Goal: Transaction & Acquisition: Purchase product/service

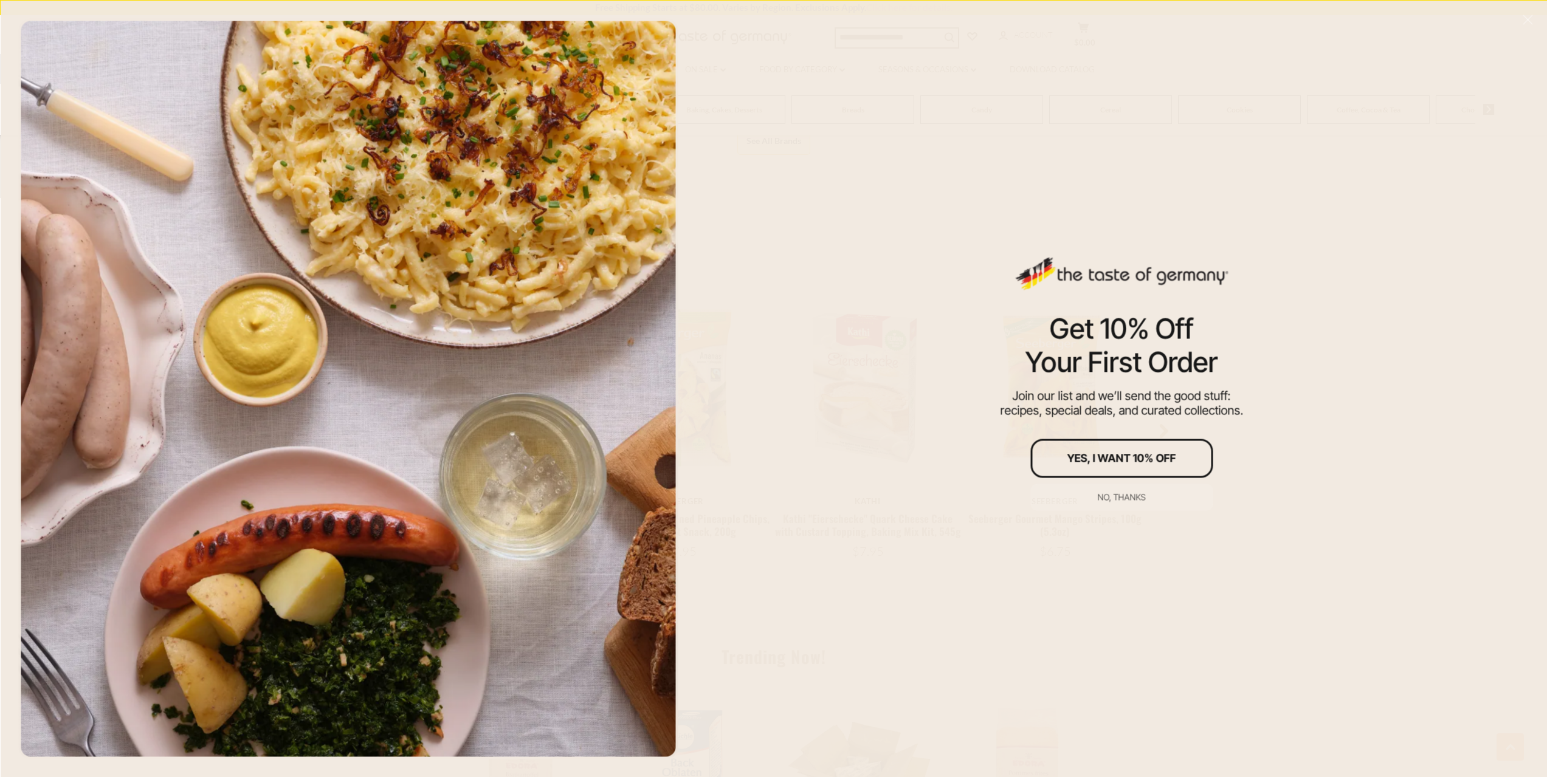
scroll to position [1033, 0]
click at [1138, 495] on div "No, thanks" at bounding box center [1122, 497] width 48 height 9
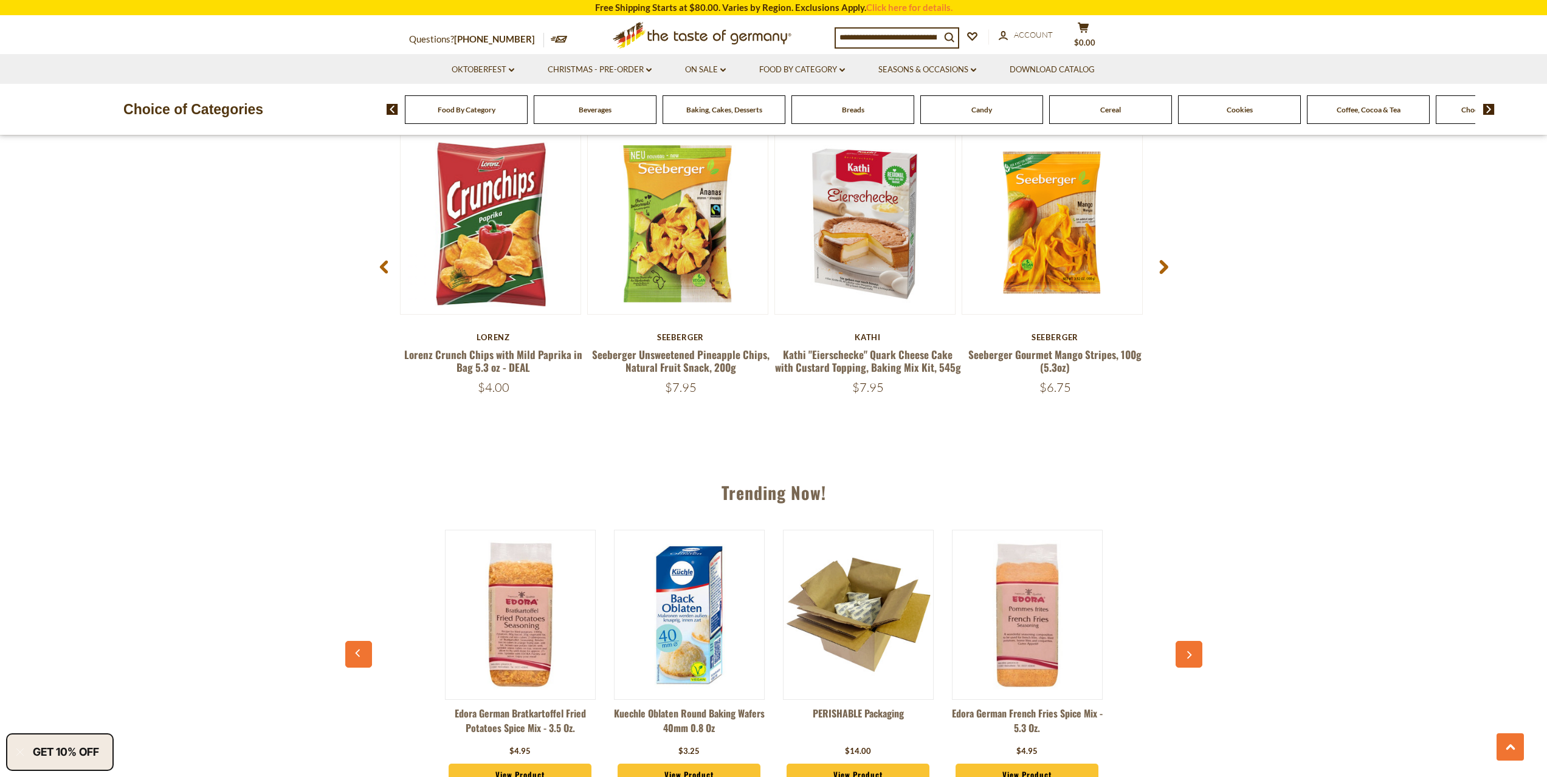
scroll to position [1216, 0]
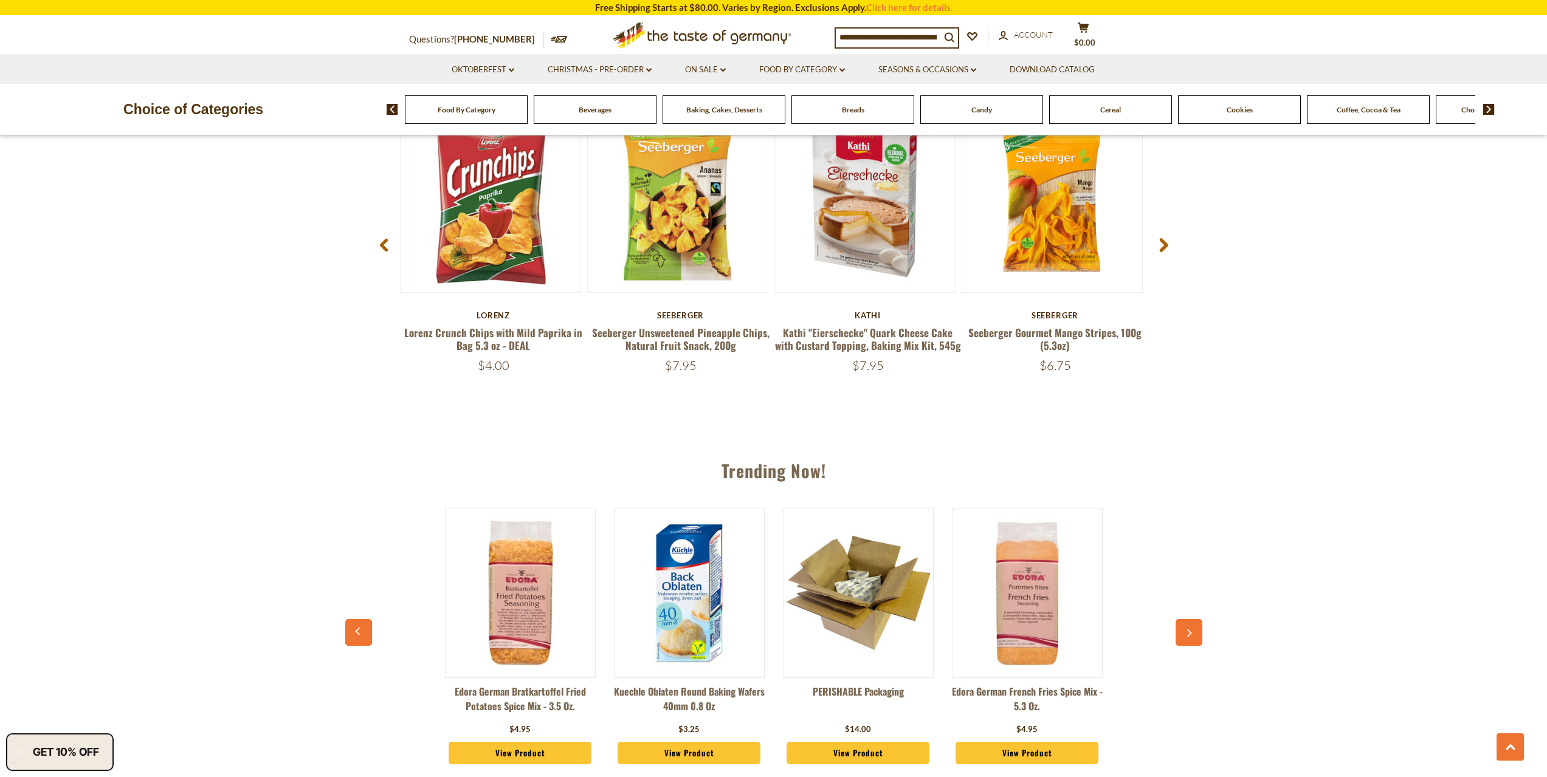
click at [1188, 636] on icon "button" at bounding box center [1189, 633] width 8 height 9
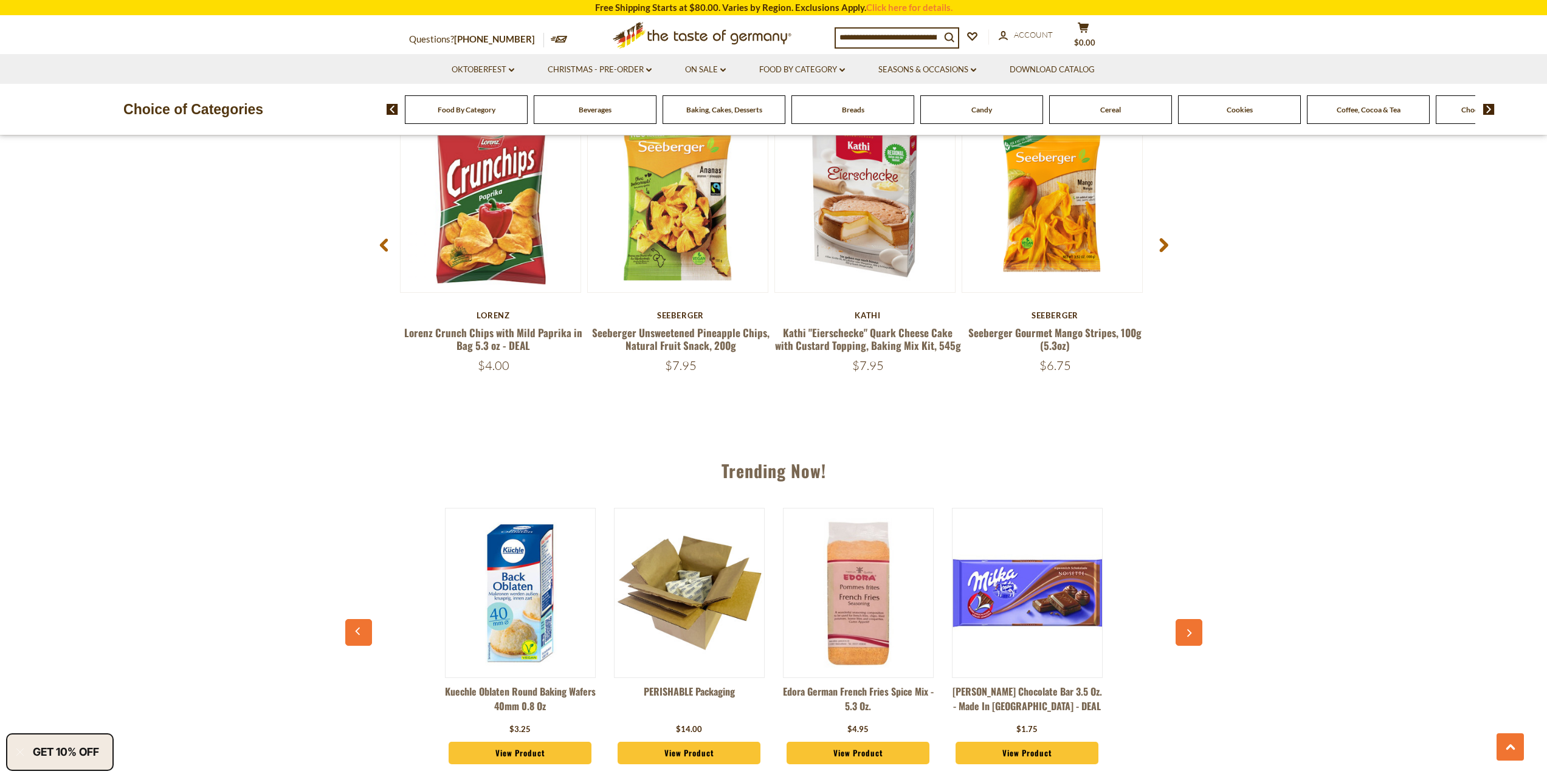
click at [1188, 636] on icon "button" at bounding box center [1189, 633] width 8 height 9
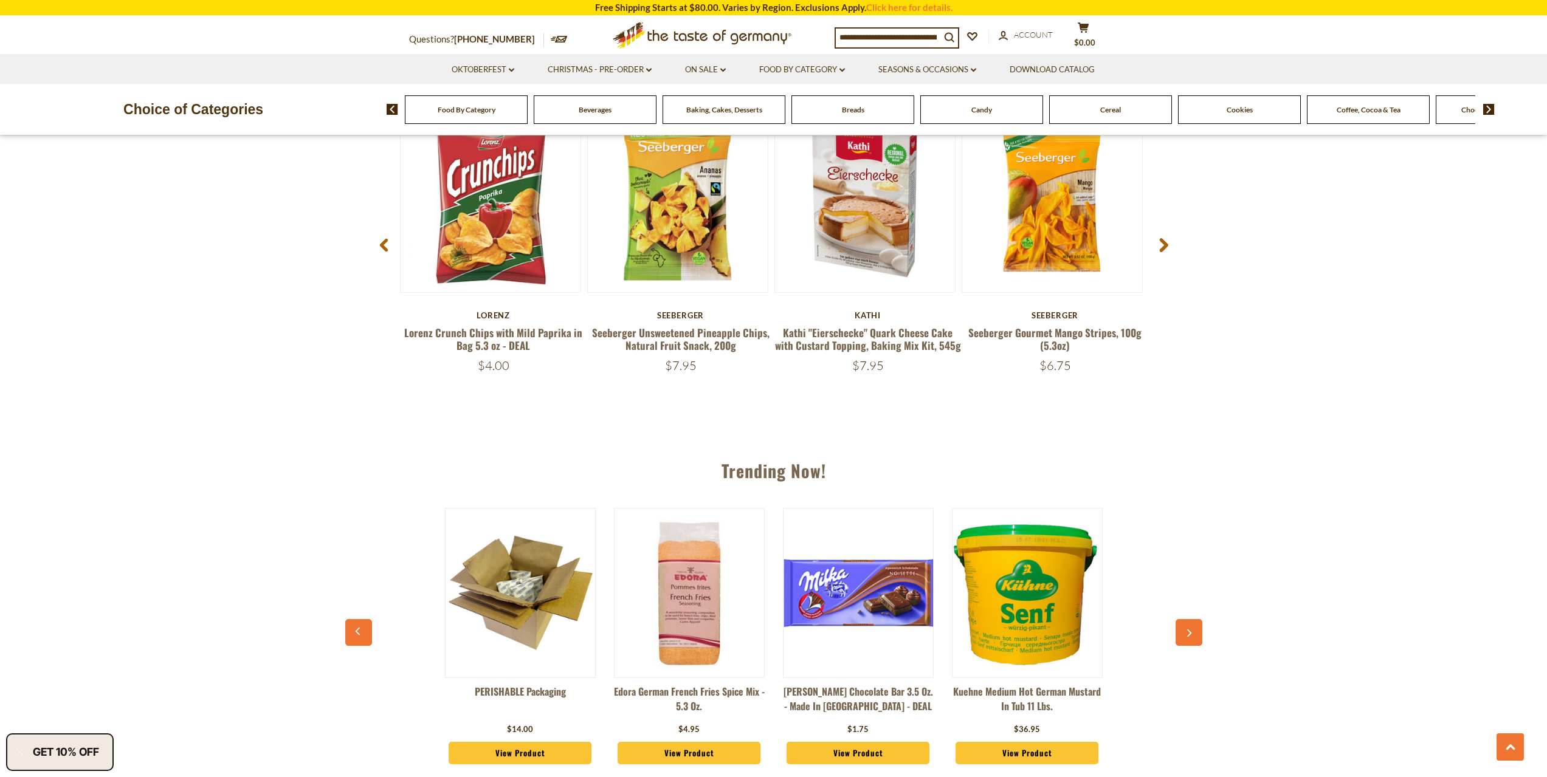
click at [1188, 636] on icon "button" at bounding box center [1189, 633] width 8 height 9
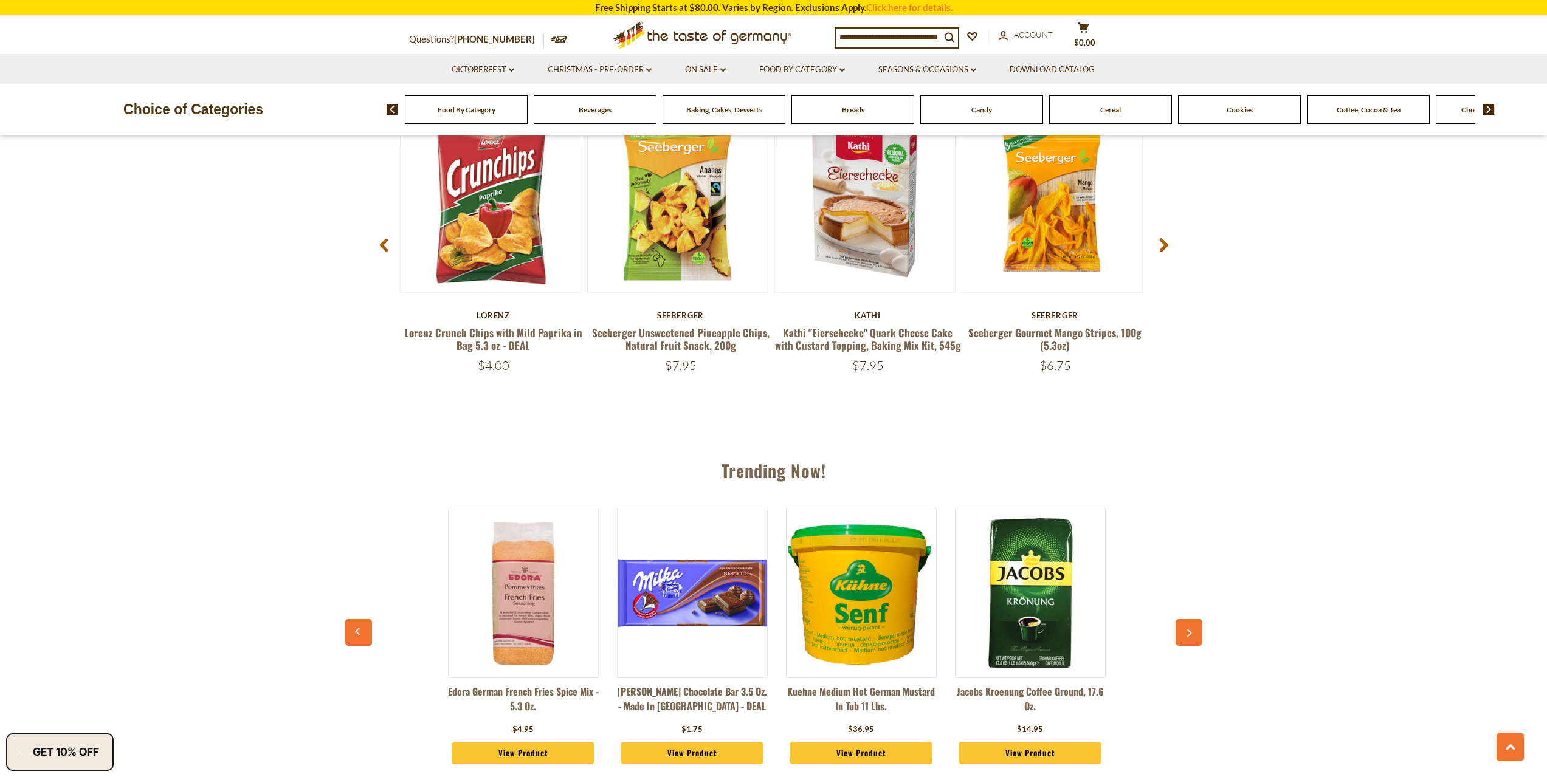
scroll to position [0, 507]
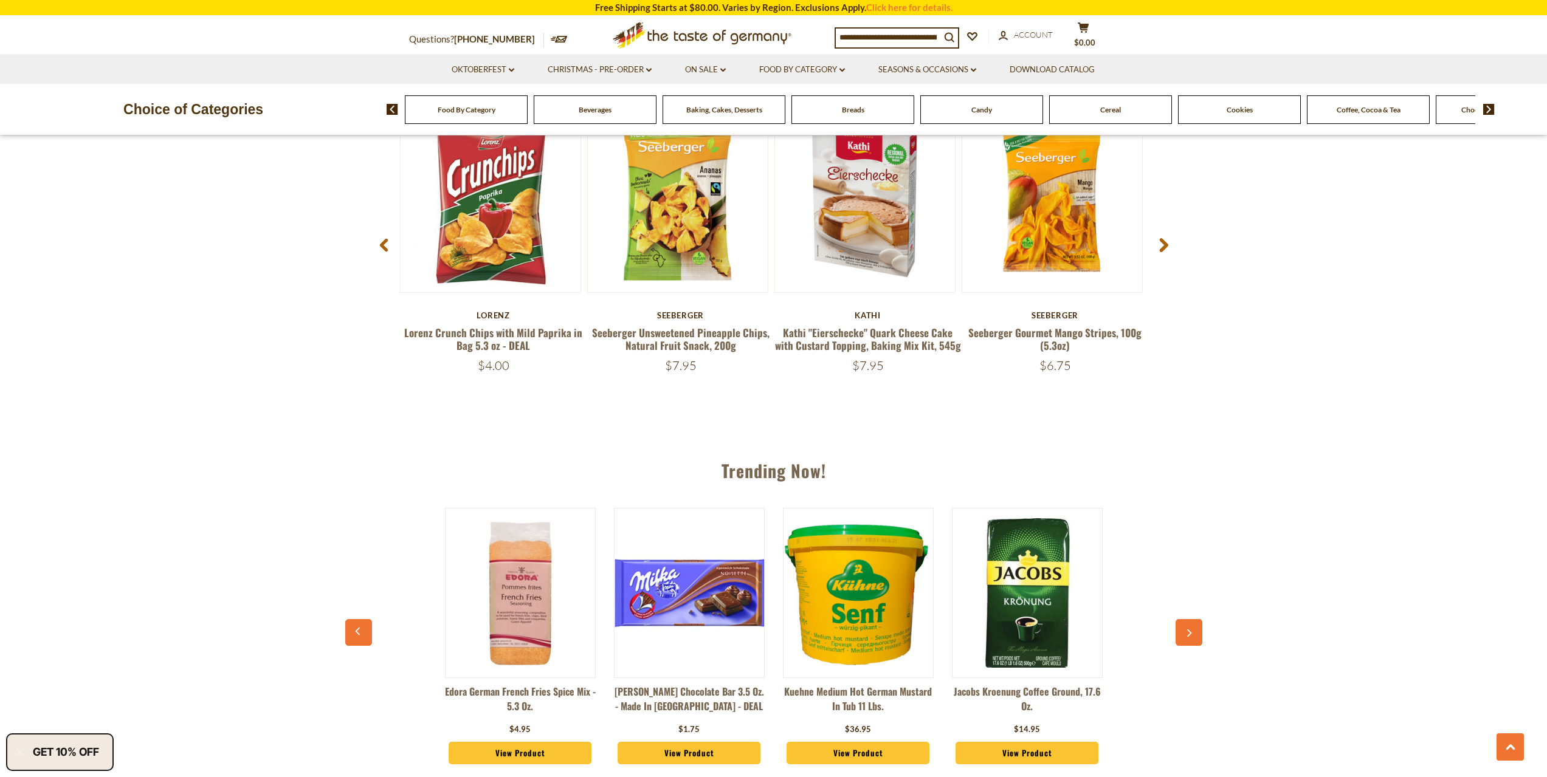
click at [1188, 635] on icon "button" at bounding box center [1189, 633] width 8 height 9
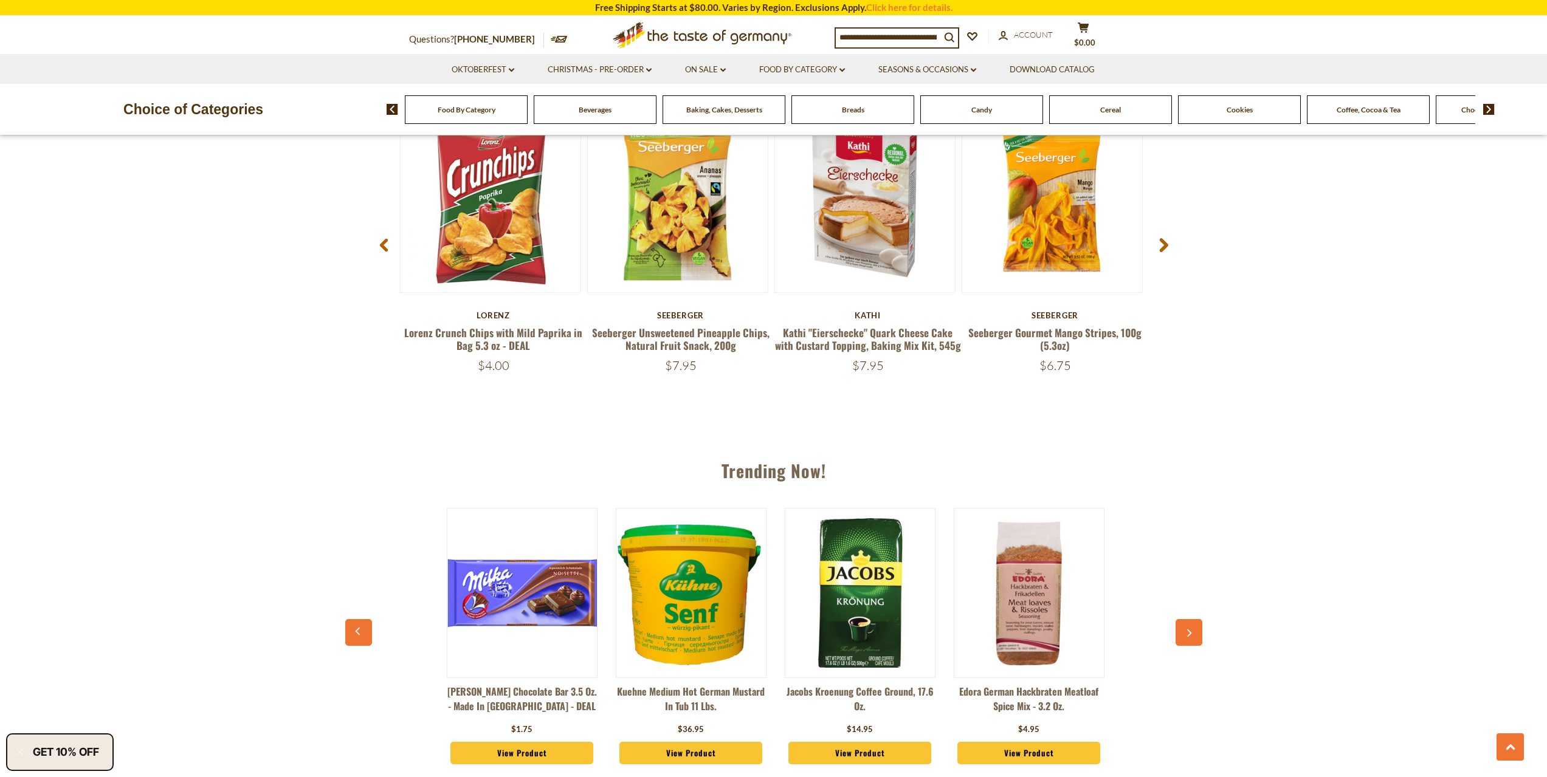
scroll to position [0, 676]
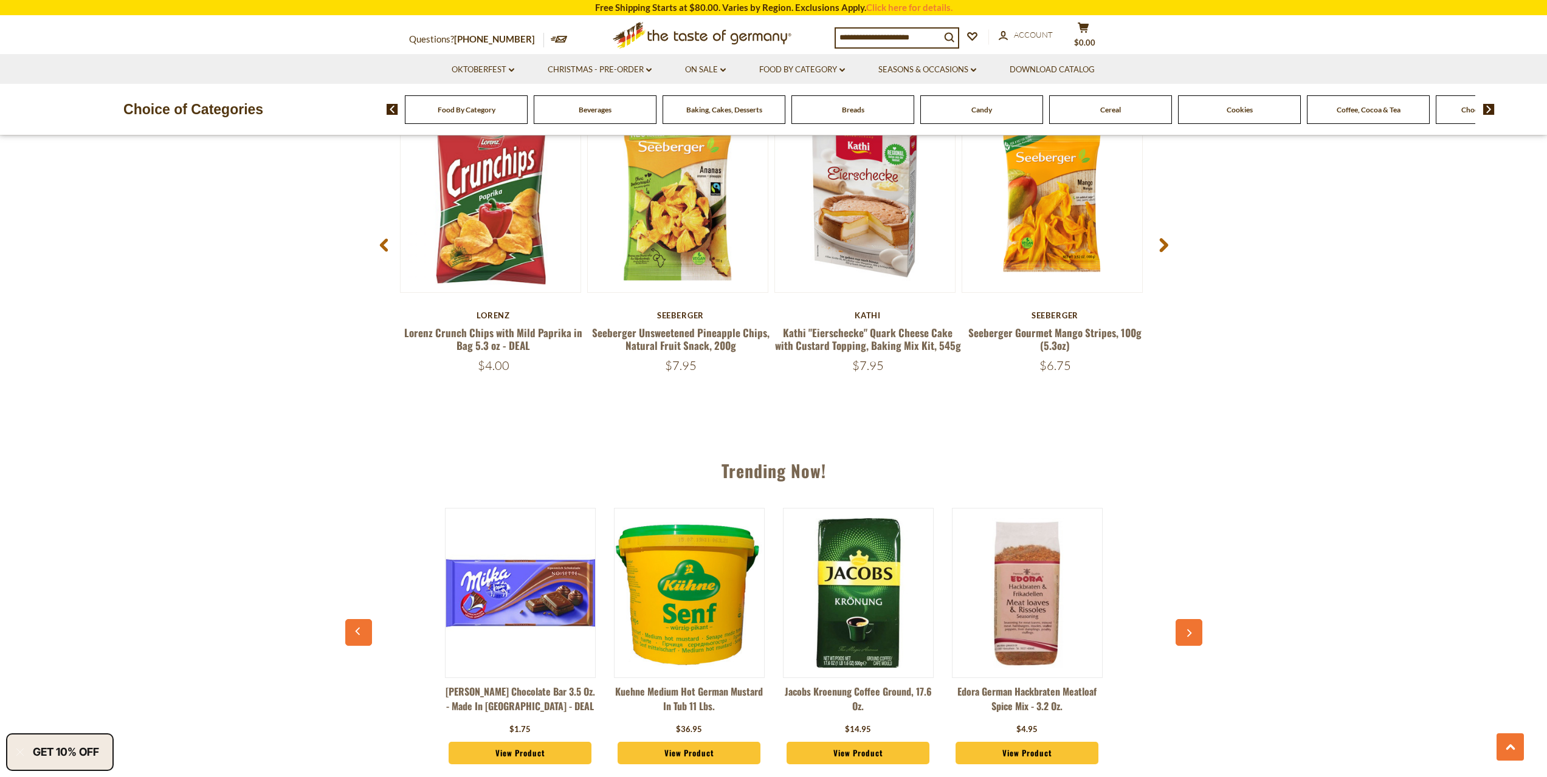
click at [1189, 633] on icon "button" at bounding box center [1189, 633] width 8 height 9
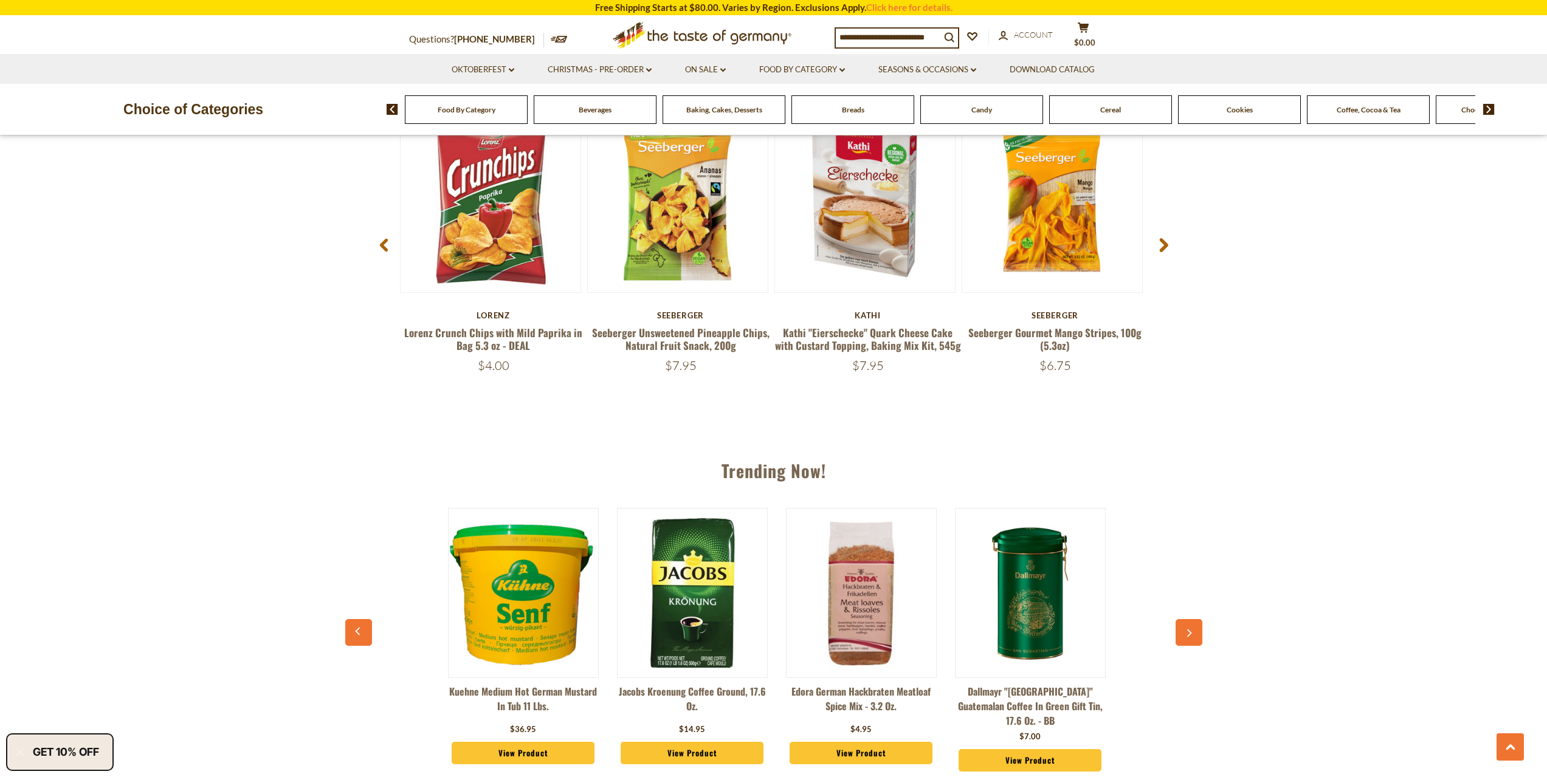
scroll to position [0, 845]
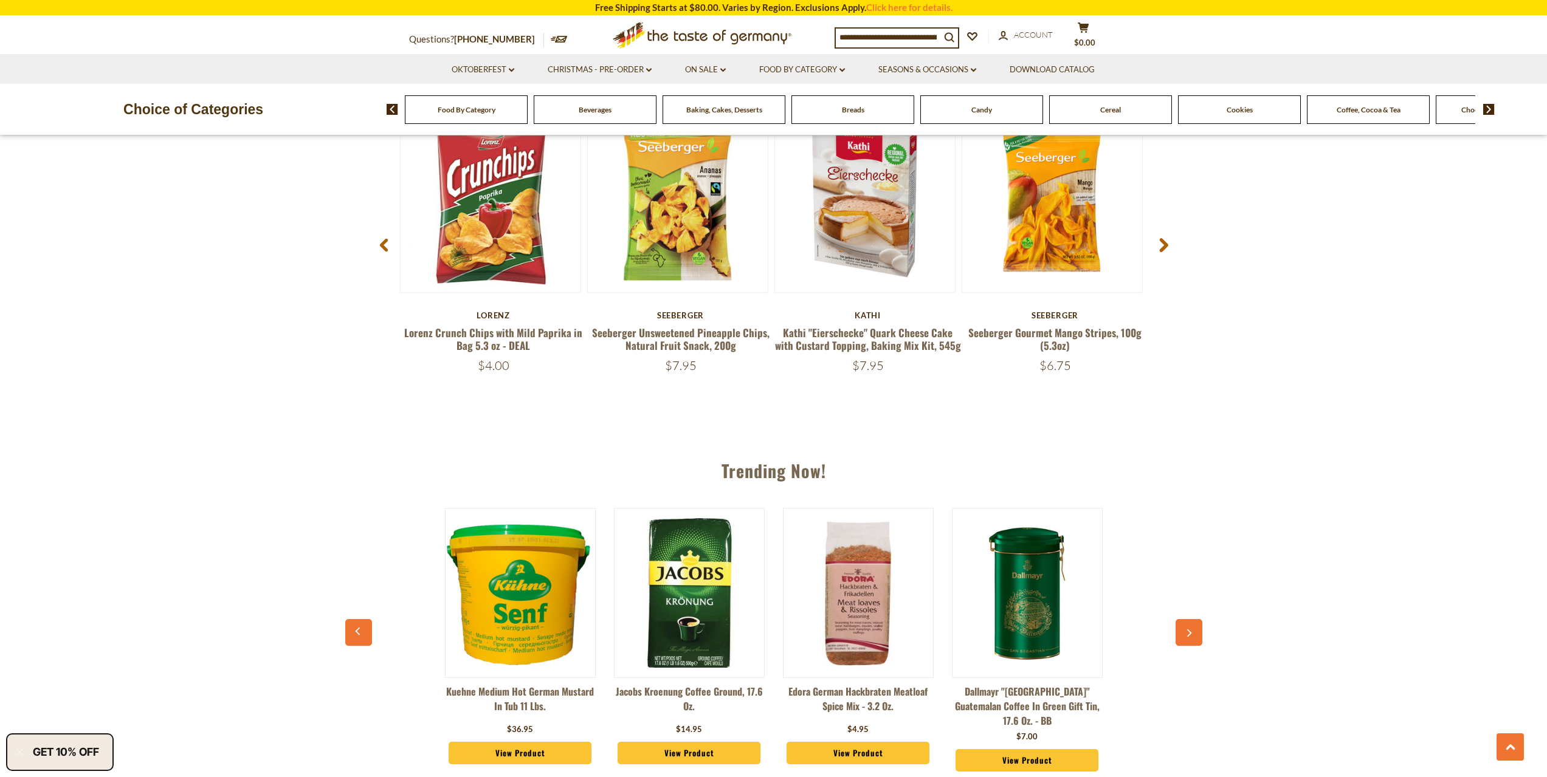
click at [1190, 630] on icon "button" at bounding box center [1189, 633] width 8 height 9
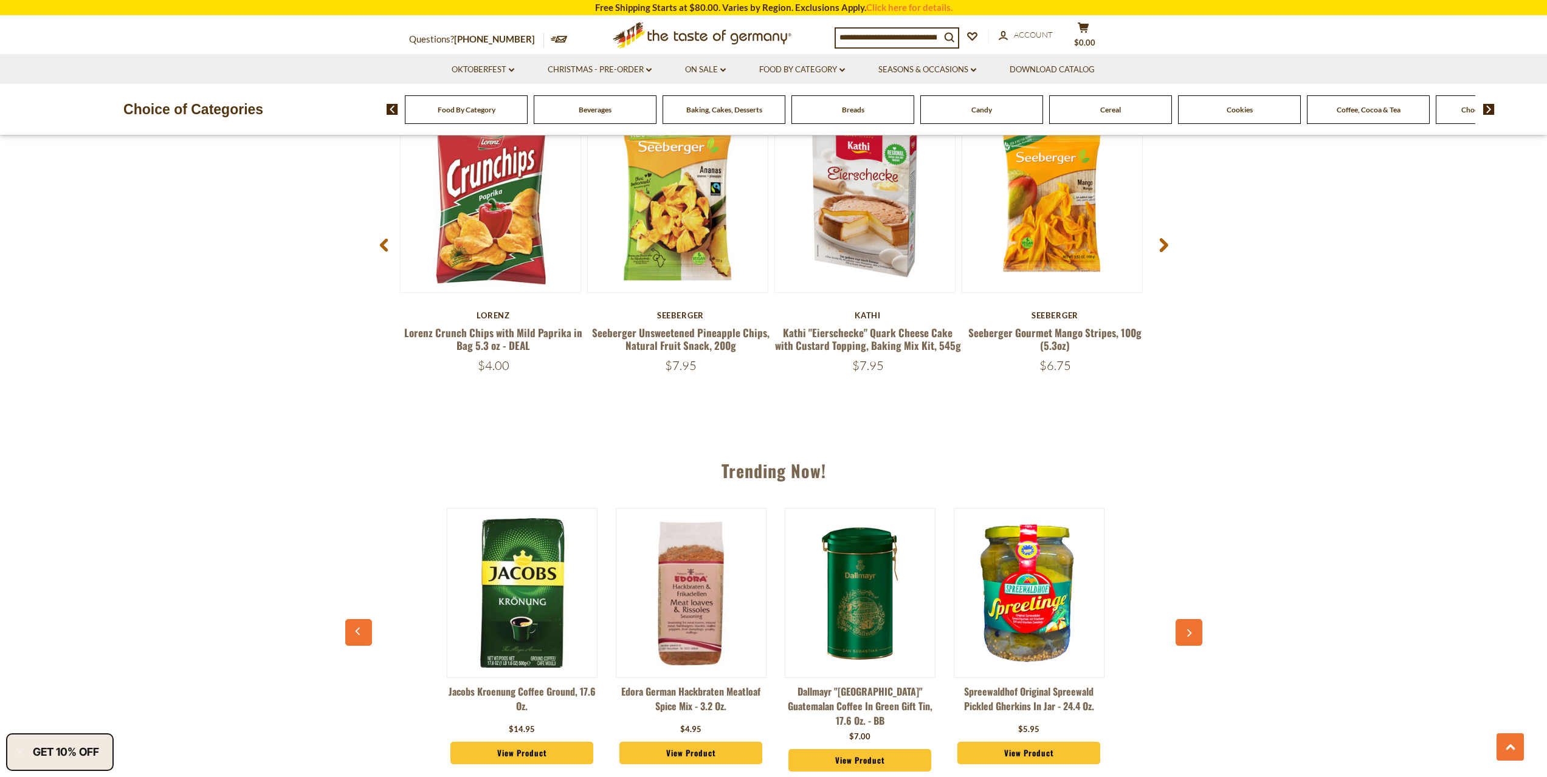
scroll to position [0, 1014]
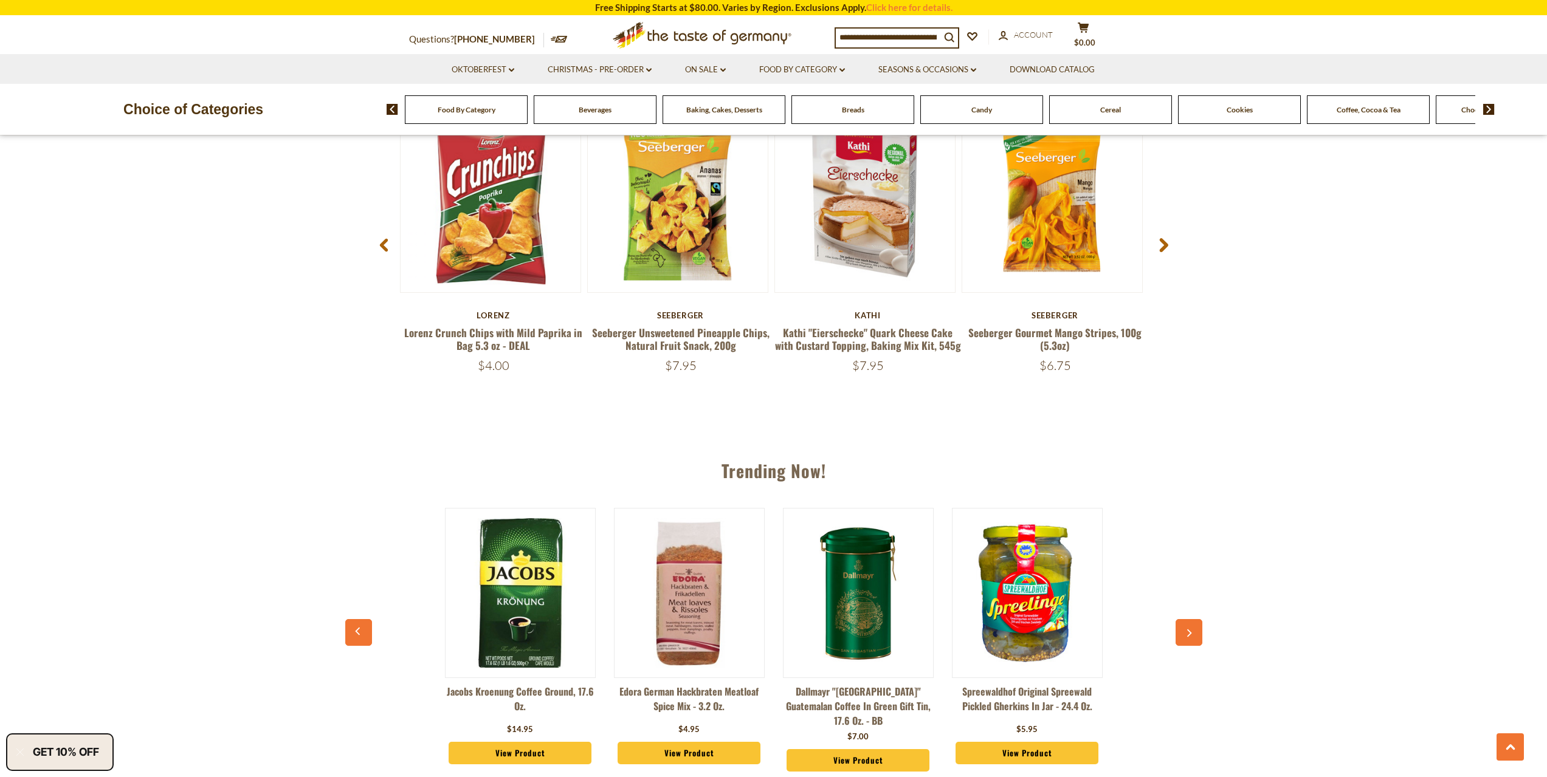
click at [1190, 630] on icon "button" at bounding box center [1189, 633] width 8 height 9
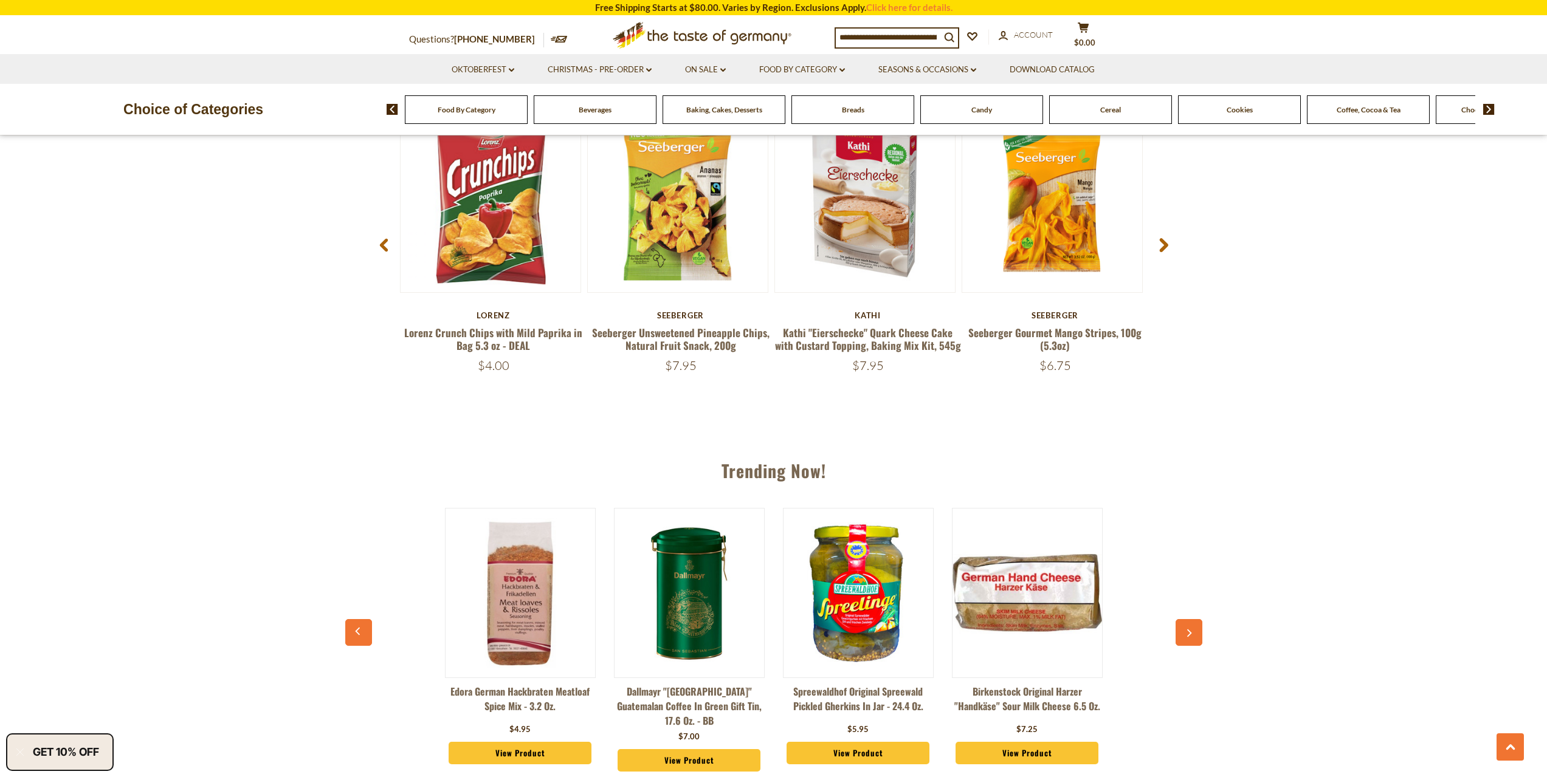
click at [1190, 629] on icon "button" at bounding box center [1189, 633] width 8 height 9
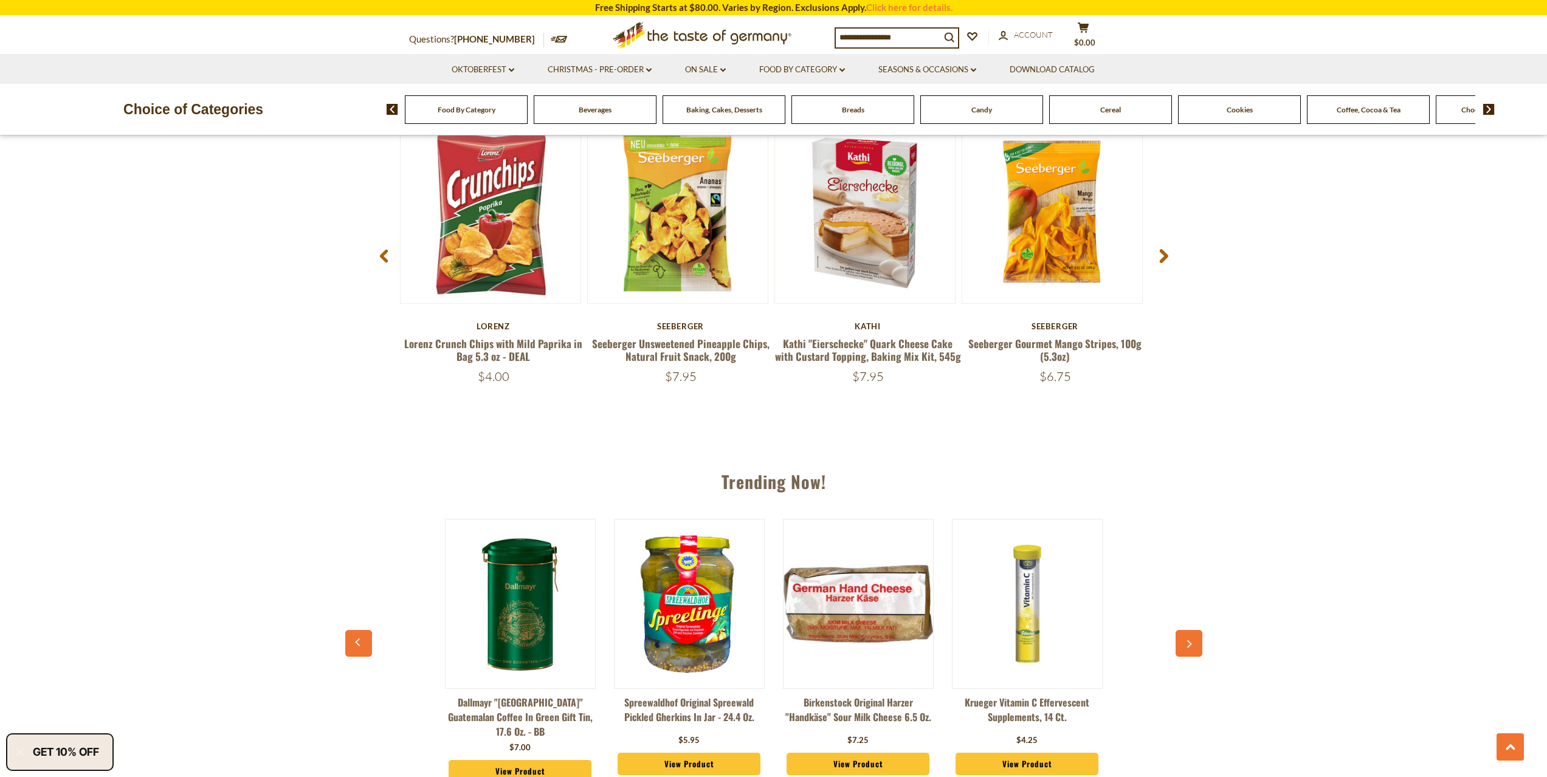
scroll to position [1254, 0]
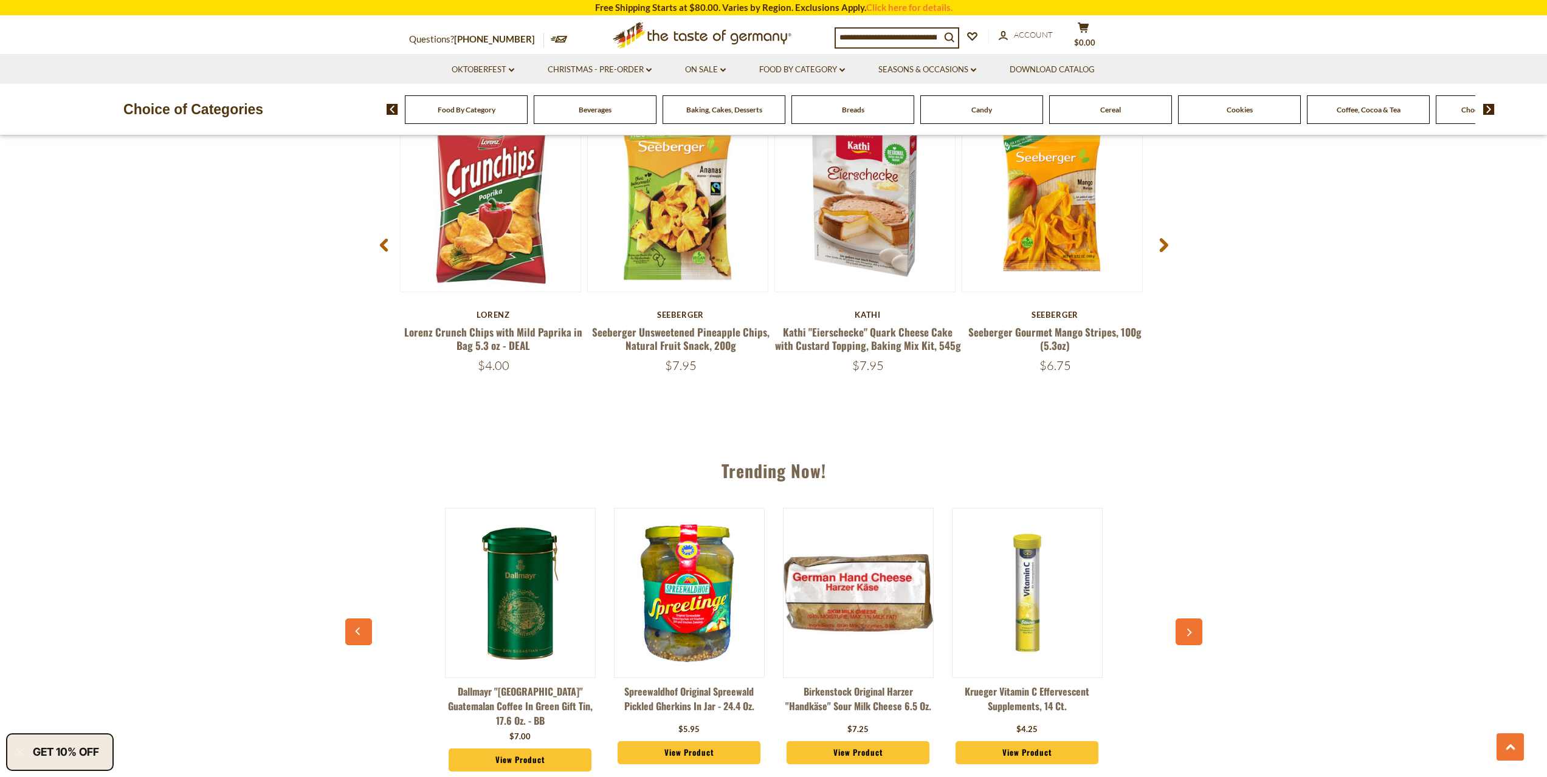
click at [1190, 628] on button "button" at bounding box center [1188, 632] width 27 height 27
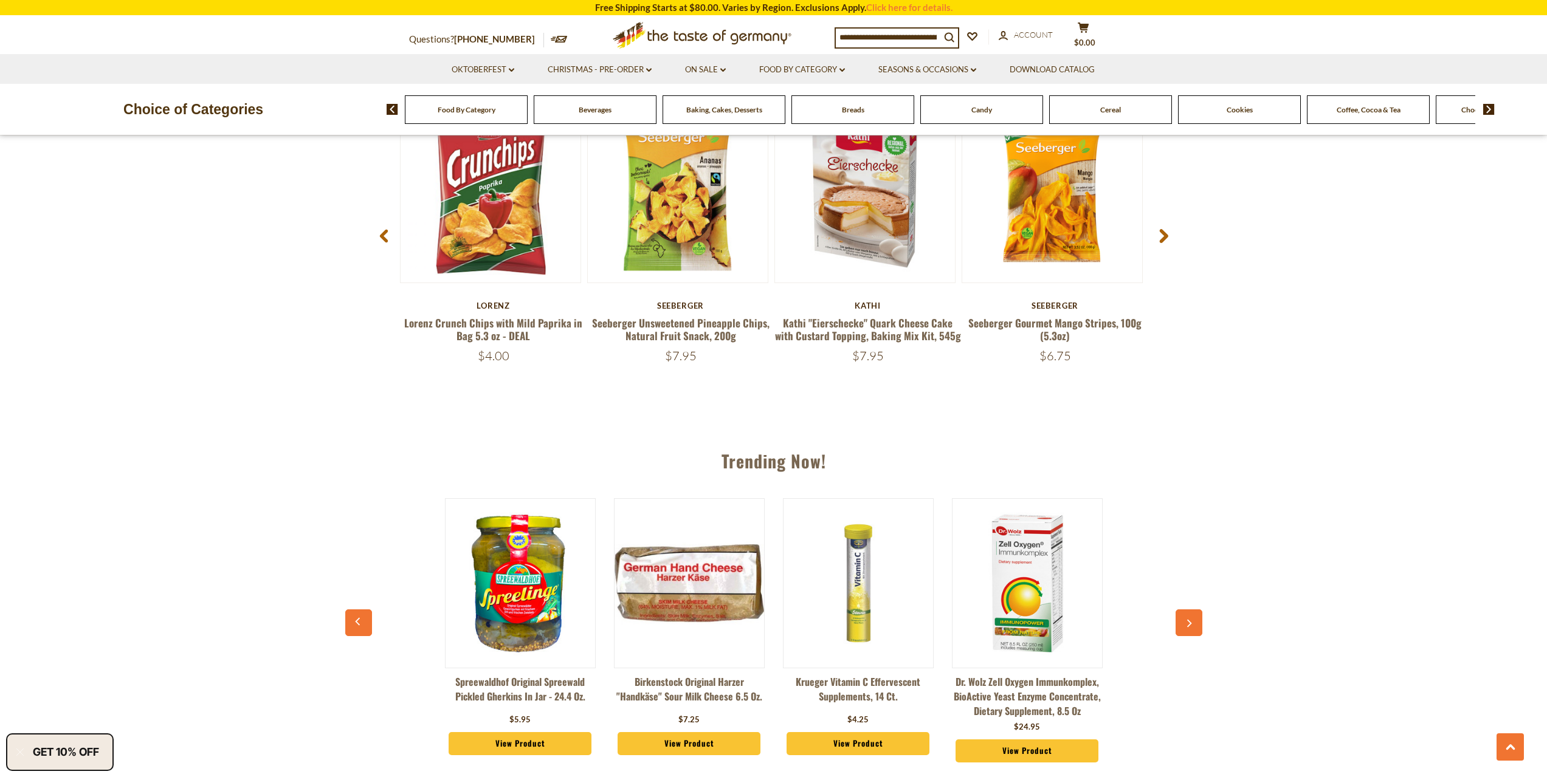
scroll to position [1034, 0]
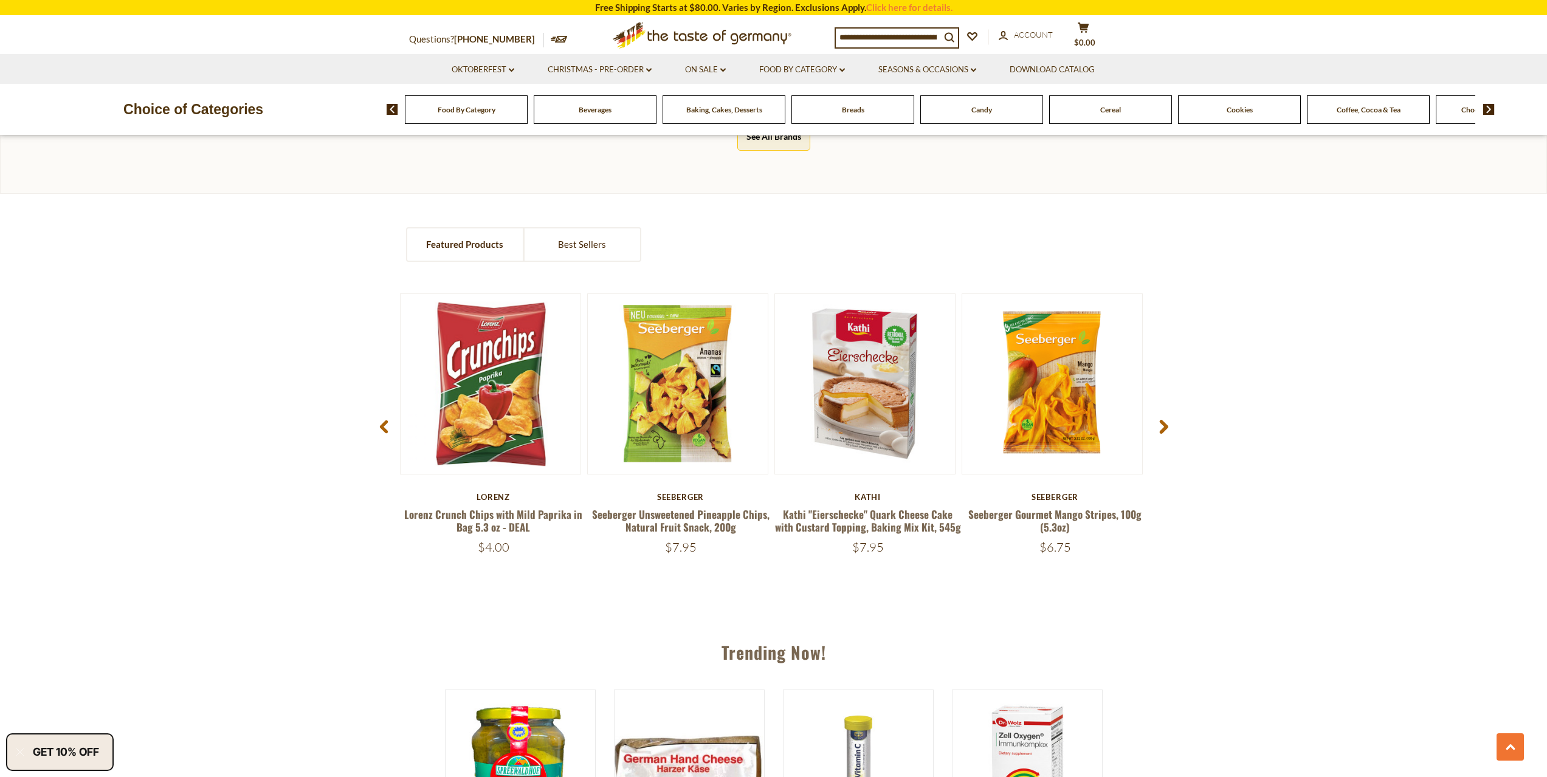
click at [430, 109] on div "Food By Category" at bounding box center [466, 109] width 123 height 29
click at [528, 122] on div "Baking, Cakes, Desserts" at bounding box center [466, 109] width 123 height 29
click at [711, 113] on span "Baking, Cakes, Desserts" at bounding box center [724, 109] width 76 height 9
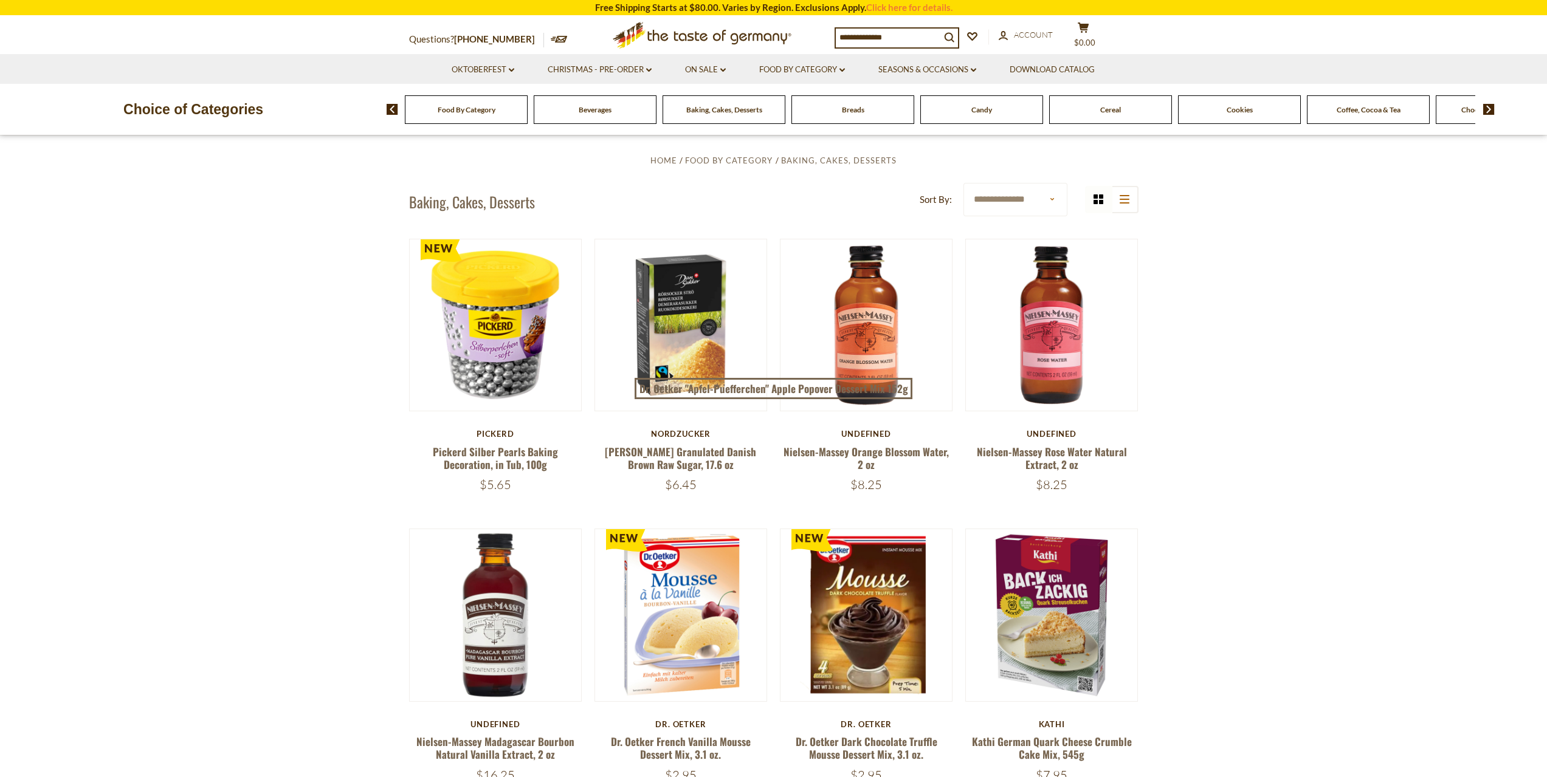
scroll to position [486, 0]
